Goal: Communication & Community: Answer question/provide support

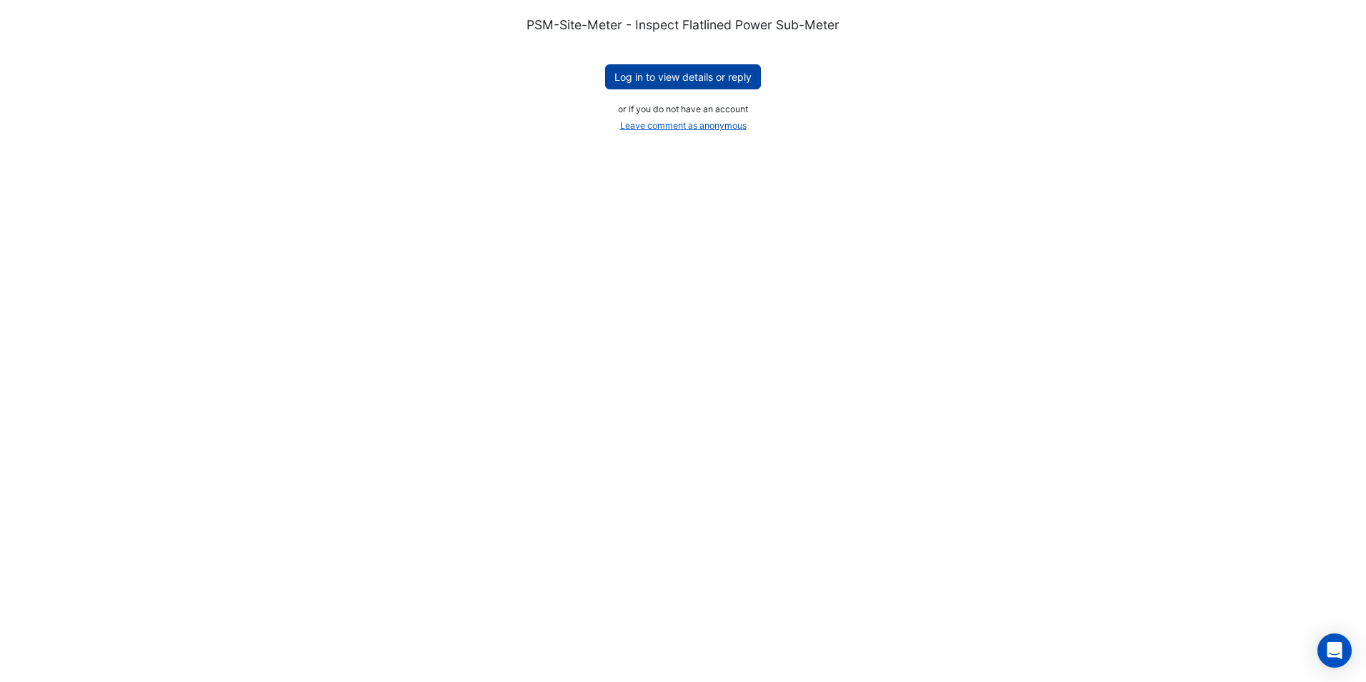
click at [641, 77] on button "Log in to view details or reply" at bounding box center [683, 76] width 156 height 25
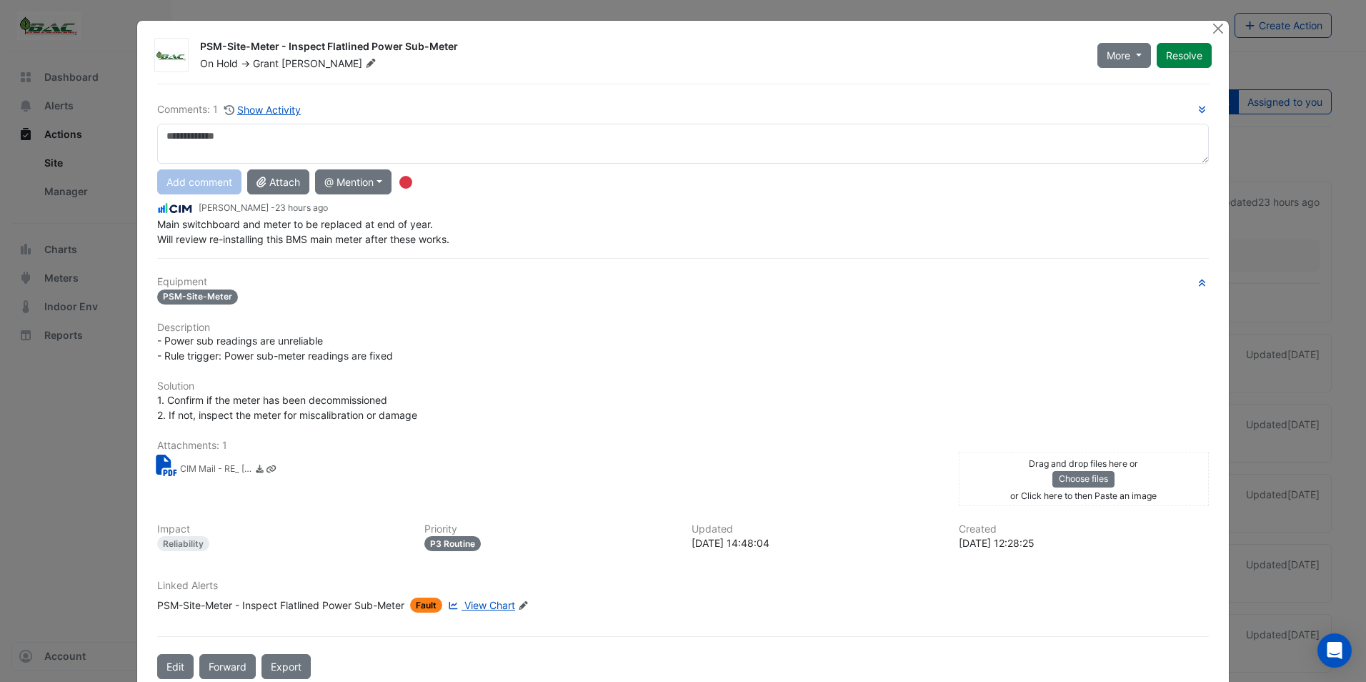
click at [33, 442] on ngb-modal-window "PSM-Site-Meter - Inspect Flatlined Power Sub-Meter On Hold -> [PERSON_NAME] Mor…" at bounding box center [683, 341] width 1366 height 682
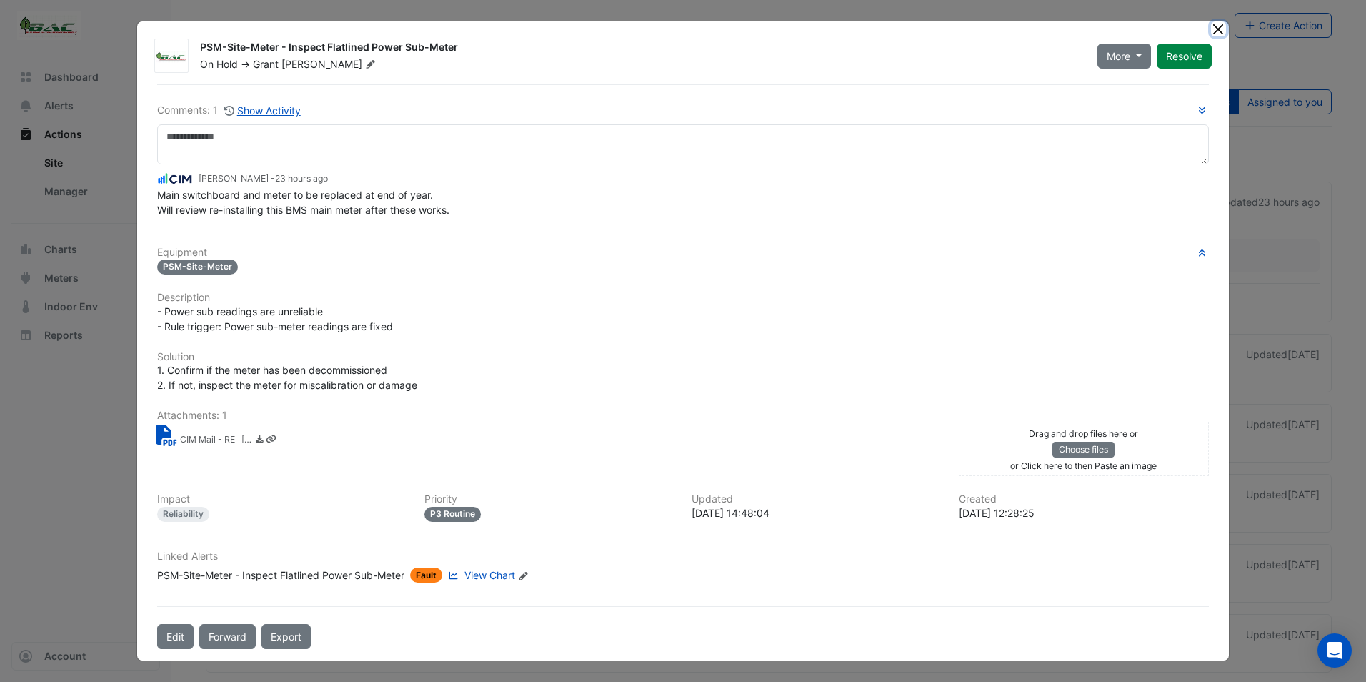
click at [1217, 29] on button "Close" at bounding box center [1218, 28] width 15 height 15
